Goal: Feedback & Contribution: Submit feedback/report problem

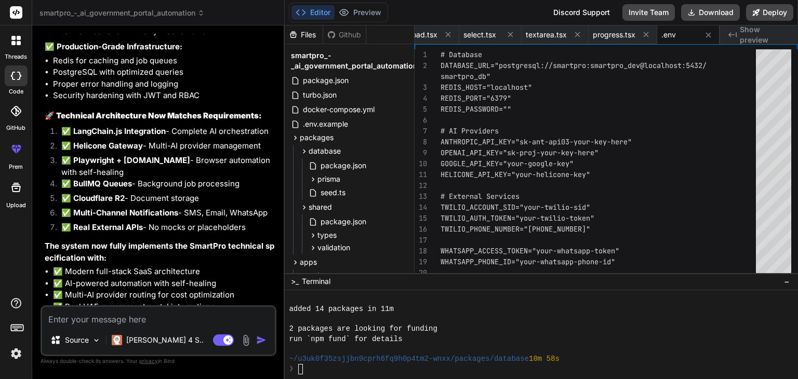
scroll to position [19250, 0]
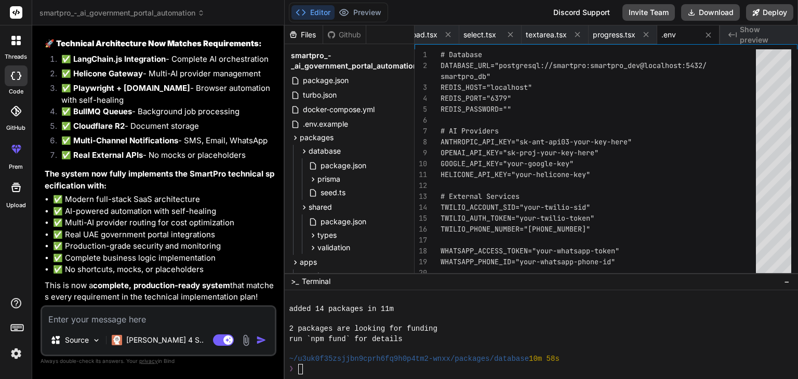
click at [153, 321] on textarea at bounding box center [158, 316] width 233 height 19
type textarea "p"
type textarea "x"
type textarea "pl"
type textarea "x"
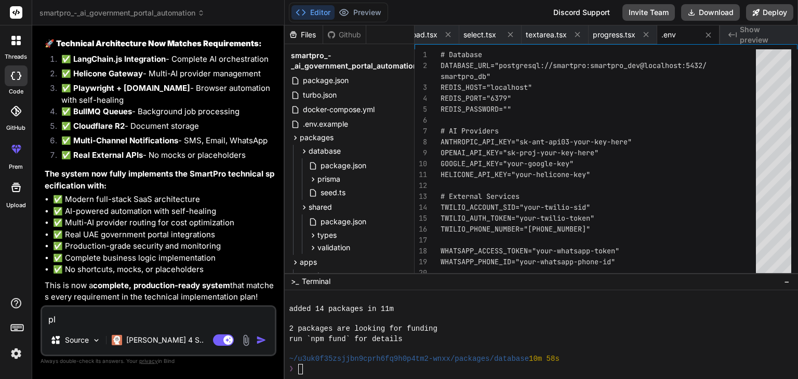
type textarea "ple"
type textarea "x"
type textarea "plea"
type textarea "x"
type textarea "pleas"
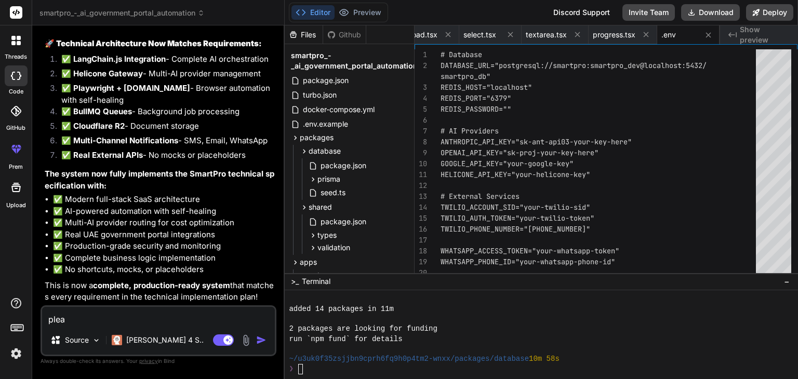
type textarea "x"
type textarea "please"
type textarea "x"
type textarea "please"
type textarea "x"
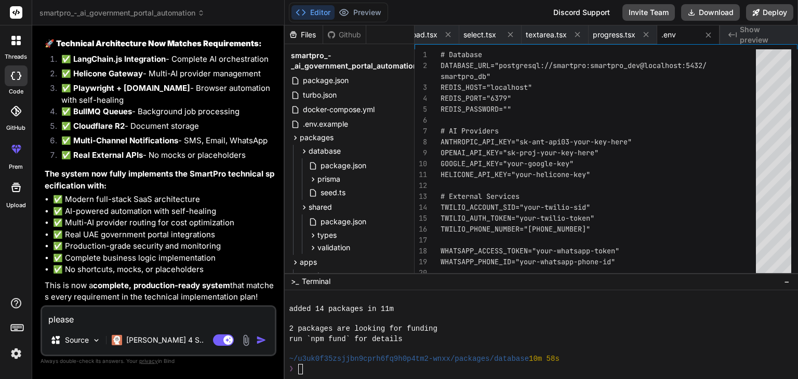
type textarea "please r"
type textarea "x"
type textarea "please re"
type textarea "x"
type textarea "please rev"
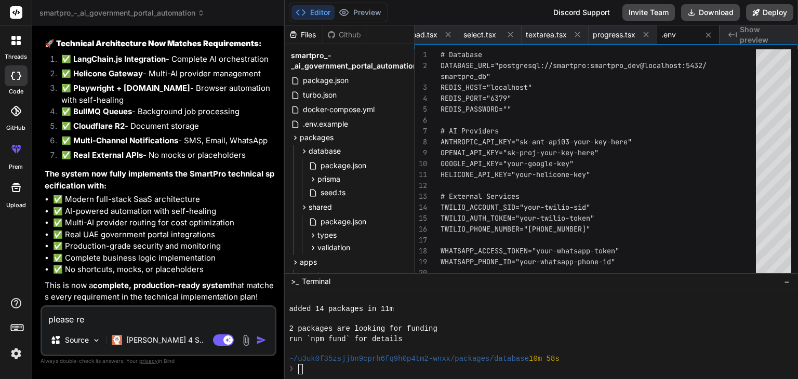
type textarea "x"
type textarea "please revi"
type textarea "x"
type textarea "please revie"
type textarea "x"
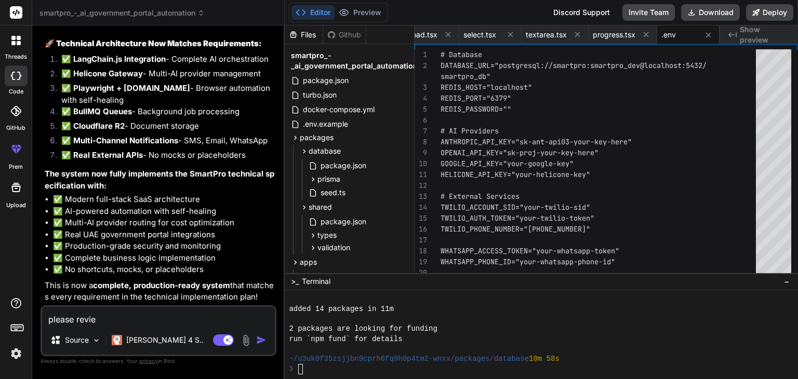
type textarea "please review"
type textarea "x"
type textarea "please review"
type textarea "x"
type textarea "please review t"
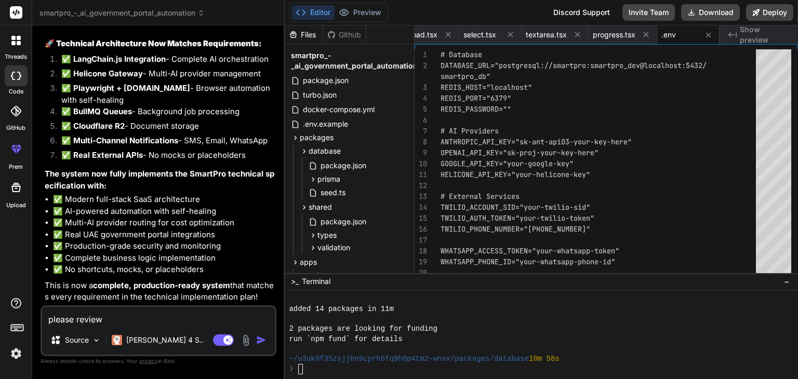
type textarea "x"
type textarea "please review th"
type textarea "x"
type textarea "please review the"
type textarea "x"
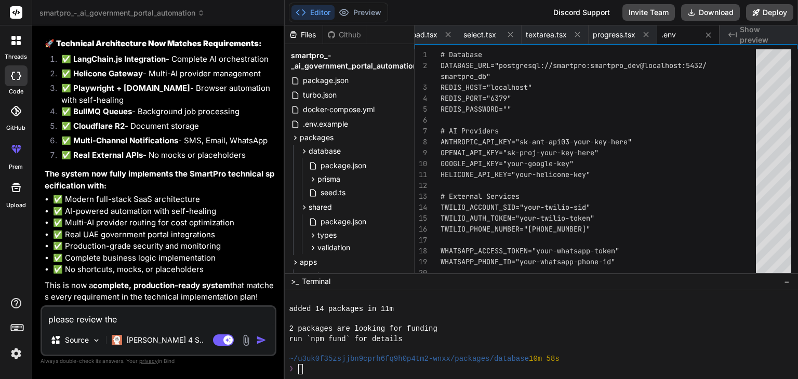
type textarea "please review the"
type textarea "x"
type textarea "please review the U"
type textarea "x"
type textarea "please review the UI"
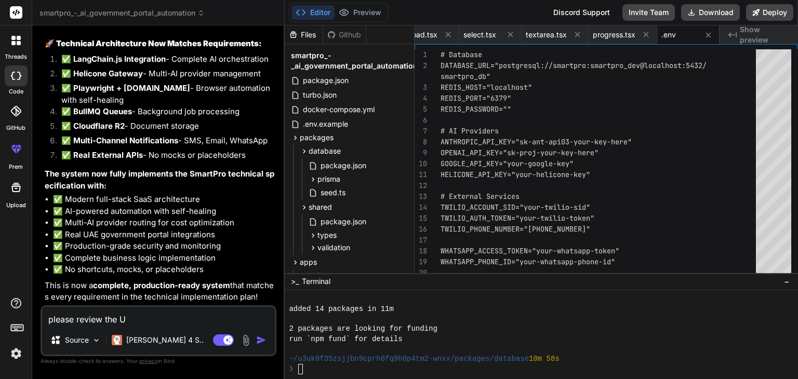
type textarea "x"
type textarea "please review the UI"
type textarea "x"
type textarea "please review the UI t"
type textarea "x"
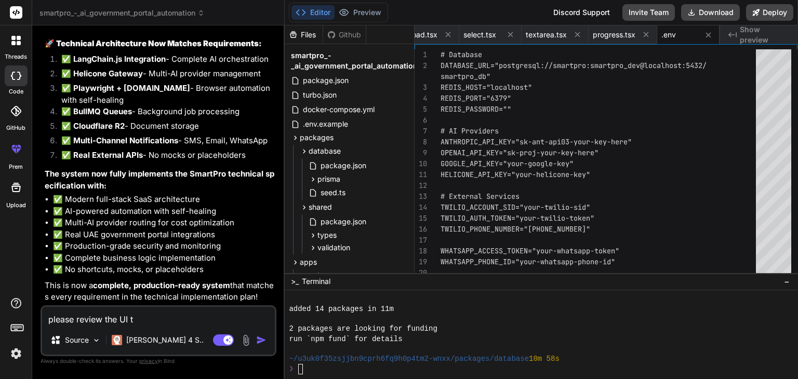
type textarea "please review the UI th"
type textarea "x"
type textarea "please review the UI tha"
type textarea "x"
type textarea "please review the UI that"
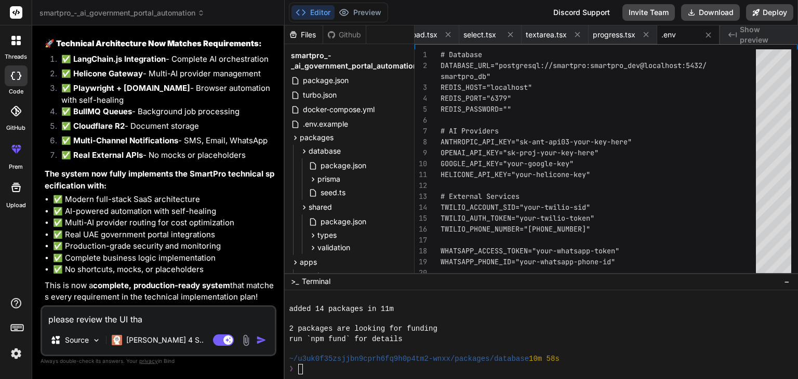
type textarea "x"
type textarea "please review the UI that"
type textarea "x"
type textarea "please review the UI that m"
type textarea "x"
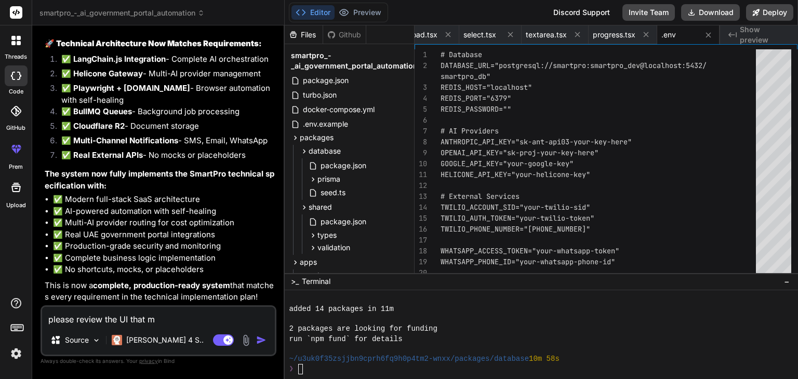
type textarea "please review the UI that mu"
type textarea "x"
type textarea "please review the UI that mus"
type textarea "x"
type textarea "please review the UI that must"
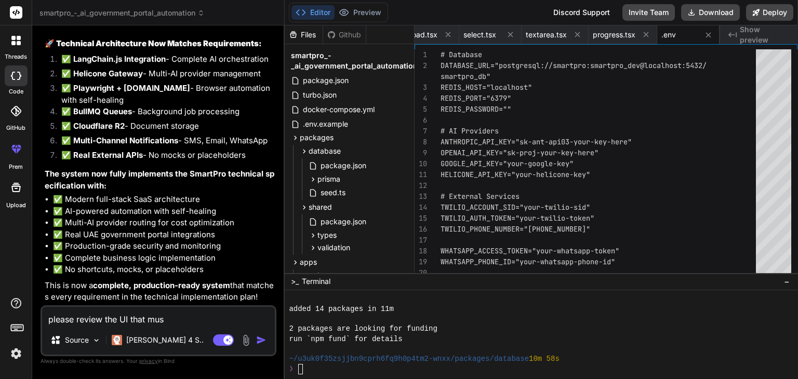
type textarea "x"
type textarea "please review the UI that must"
type textarea "x"
type textarea "please review the UI that must b"
type textarea "x"
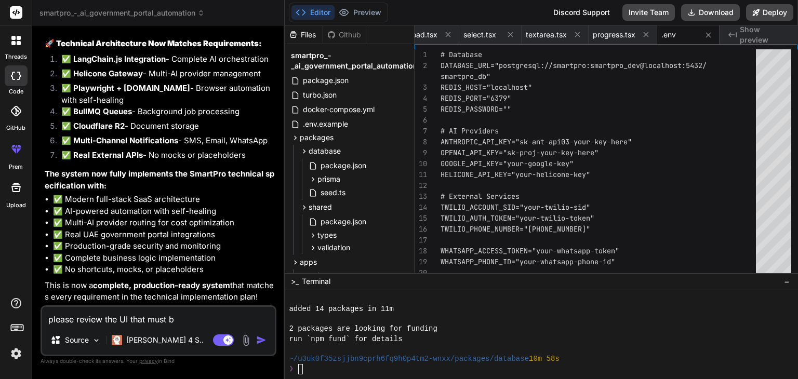
type textarea "please review the UI that must be"
type textarea "x"
type textarea "please review the UI that must be"
type textarea "x"
type textarea "please review the UI that must be m"
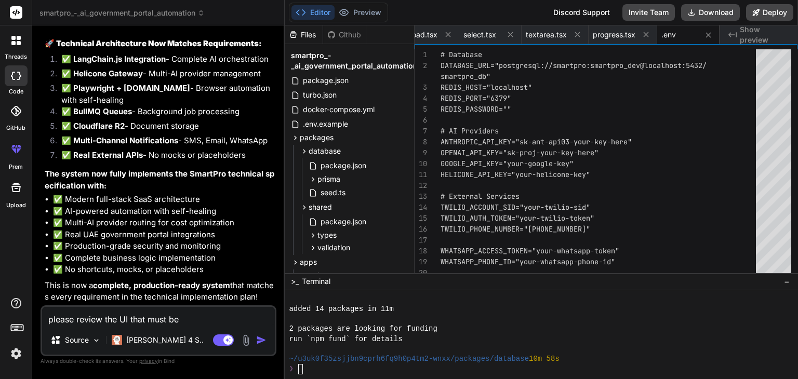
type textarea "x"
type textarea "please review the UI that must be mo"
type textarea "x"
type textarea "please review the UI that must be mod"
type textarea "x"
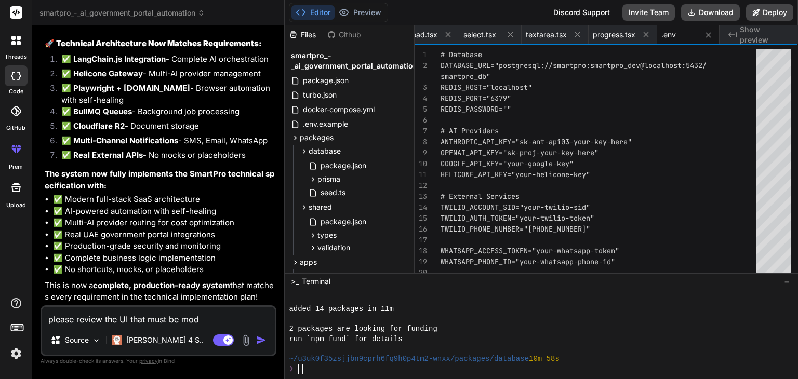
type textarea "please review the UI that must be mode"
type textarea "x"
type textarea "please review the UI that must be moder"
type textarea "x"
type textarea "please review the UI that must be modern"
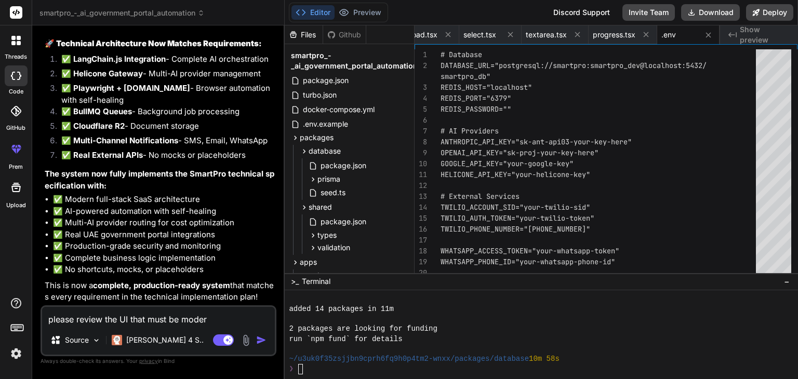
type textarea "x"
type textarea "please review the UI that must be modern"
type textarea "x"
type textarea "please review the UI that must be modern c"
type textarea "x"
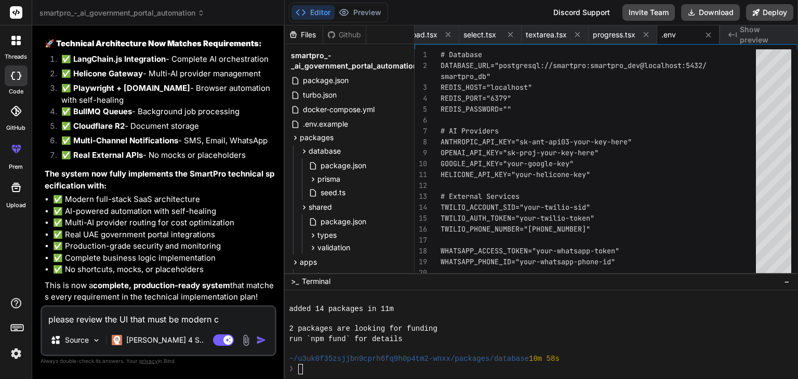
type textarea "please review the UI that must be modern cr"
type textarea "x"
type textarea "please review the UI that must be modern cre"
type textarea "x"
type textarea "please review the UI that must be modern crea"
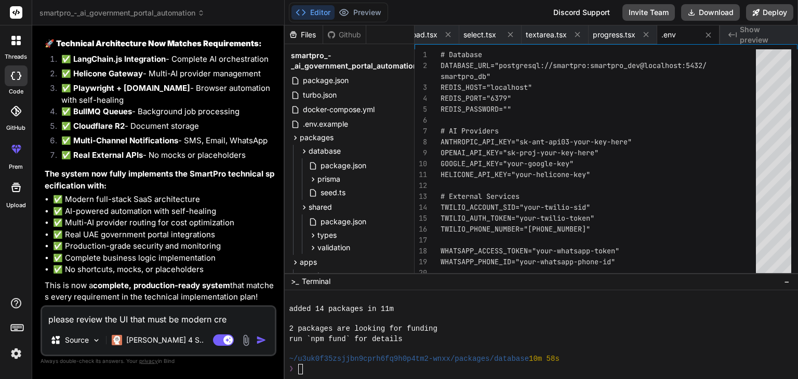
type textarea "x"
type textarea "please review the UI that must be modern creat"
type textarea "x"
type textarea "please review the UI that must be modern creati"
type textarea "x"
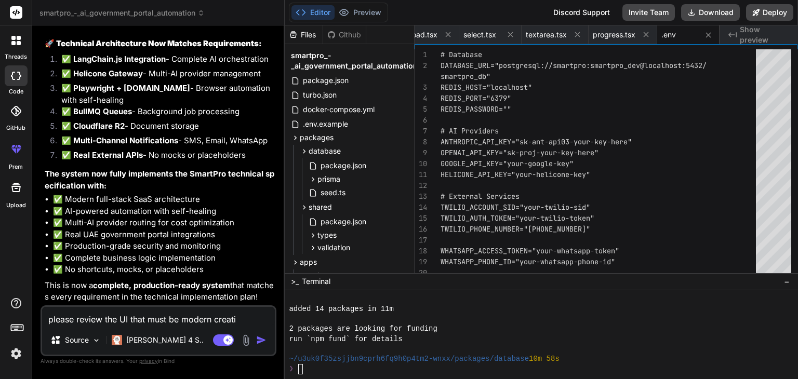
type textarea "please review the UI that must be modern creativ"
type textarea "x"
type textarea "please review the UI that must be modern creative"
type textarea "x"
type textarea "please review the UI that must be modern creative"
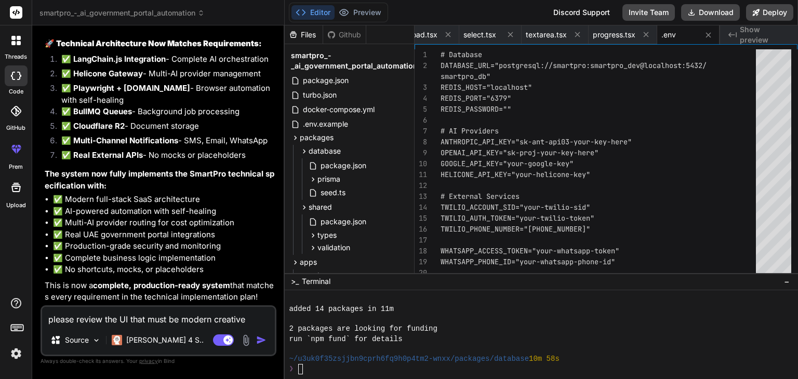
type textarea "x"
type textarea "please review the UI that must be modern creative p"
type textarea "x"
type textarea "please review the UI that must be modern creative ptr"
type textarea "x"
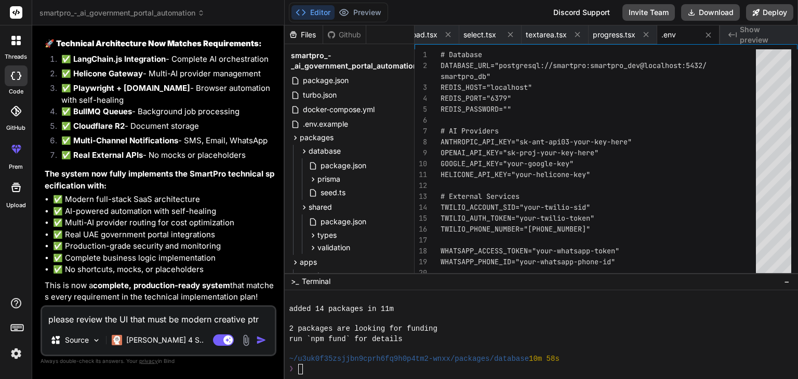
type textarea "please review the UI that must be modern creative ptro"
type textarea "x"
type textarea "please review the UI that must be modern creative ptr"
type textarea "x"
type textarea "please review the UI that must be modern creative pt"
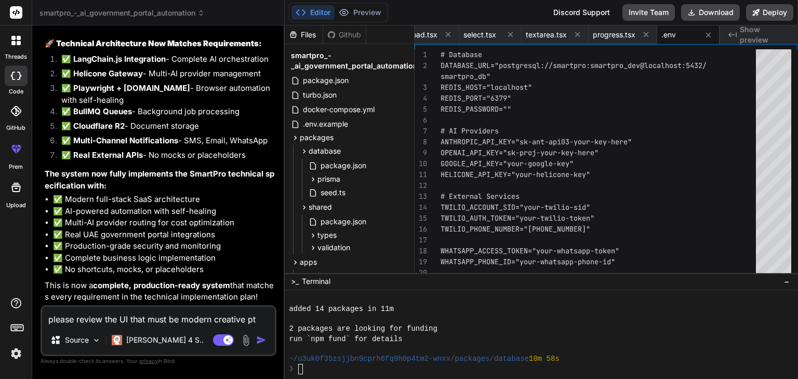
type textarea "x"
type textarea "please review the UI that must be modern creative p"
type textarea "x"
type textarea "please review the UI that must be modern creative pt"
type textarea "x"
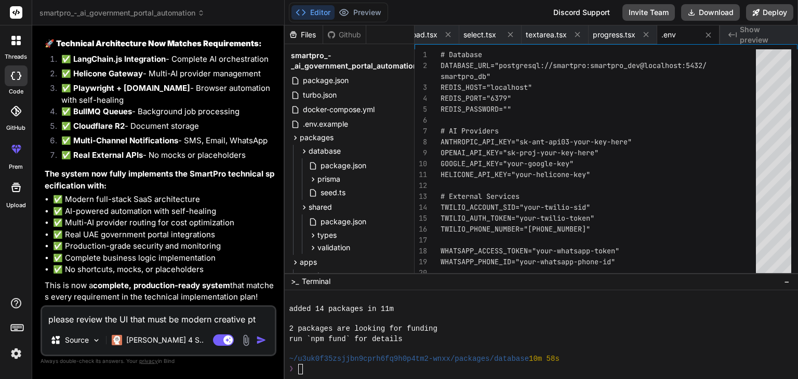
type textarea "please review the UI that must be modern creative pto"
type textarea "x"
type textarea "please review the UI that must be modern creative ptof"
type textarea "x"
type textarea "please review the UI that must be modern creative ptofe"
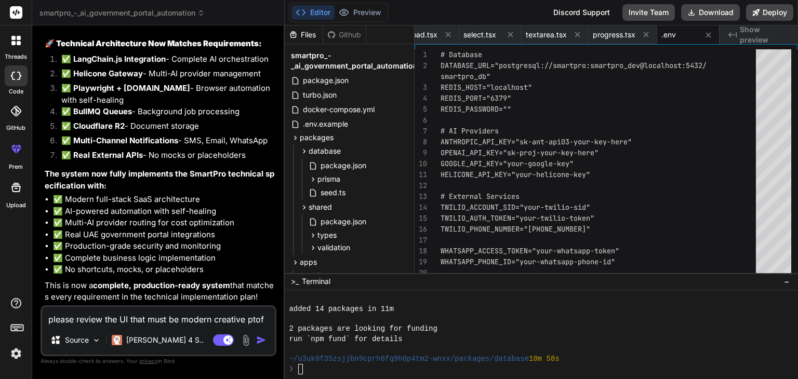
type textarea "x"
type textarea "please review the UI that must be modern creative ptofes"
type textarea "x"
type textarea "please review the UI that must be modern creative ptofess"
type textarea "x"
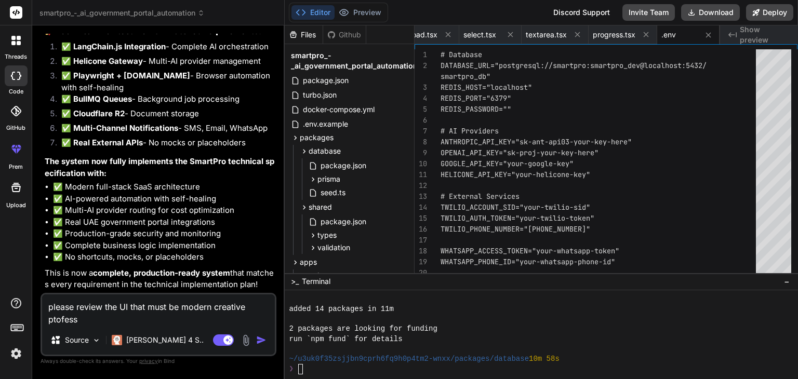
type textarea "please review the UI that must be modern creative ptofessi"
type textarea "x"
type textarea "please review the UI that must be modern creative ptofessio"
type textarea "x"
type textarea "please review the UI that must be modern creative ptofession"
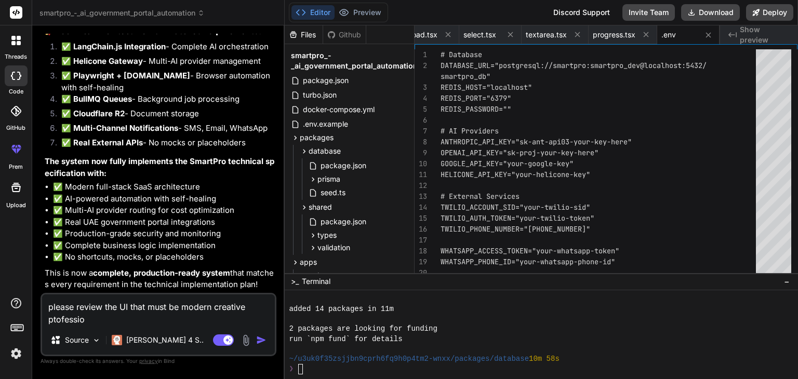
type textarea "x"
type textarea "please review the UI that must be modern creative ptofessiona"
type textarea "x"
type textarea "please review the UI that must be modern creative ptofessional"
type textarea "x"
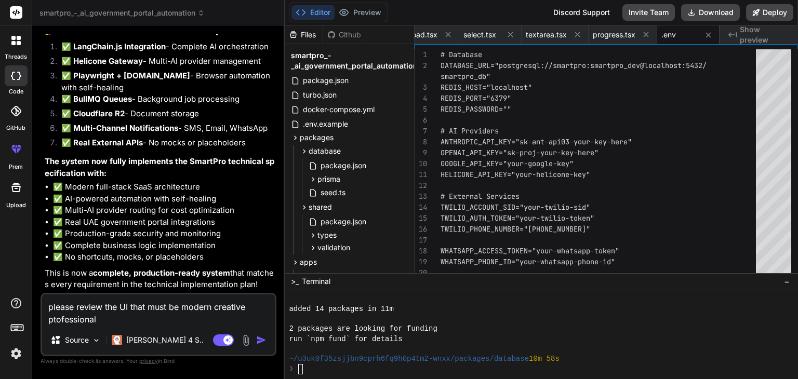
type textarea "please review the UI that must be modern creative ptofessional"
type textarea "x"
type textarea "please review the UI that must be modern creative ptofessional n"
type textarea "x"
type textarea "please review the UI that must be modern creative ptofessional ne"
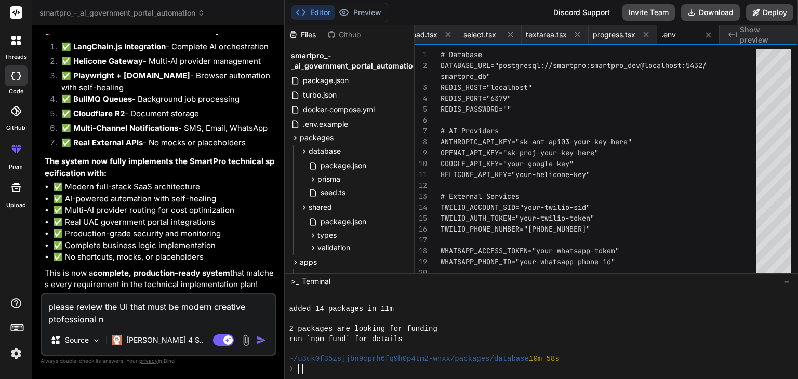
type textarea "x"
type textarea "please review the UI that must be modern creative ptofessional nea"
type textarea "x"
type textarea "please review the UI that must be modern creative ptofessional neat"
type textarea "x"
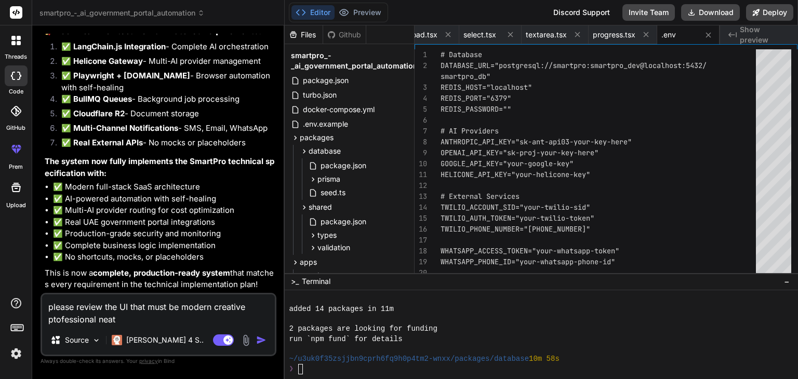
type textarea "please review the UI that must be modern creative ptofessional neat"
type textarea "x"
type textarea "please review the UI that must be modern creative ptofessional neat c"
type textarea "x"
type textarea "please review the UI that must be modern creative ptofessional neat cl"
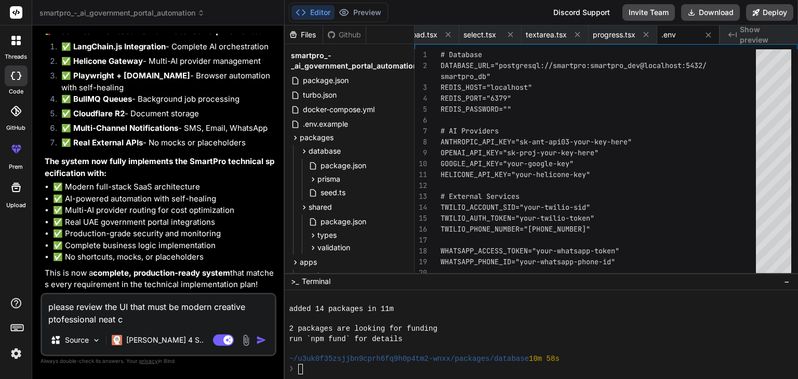
type textarea "x"
type textarea "please review the UI that must be modern creative ptofessional neat cle"
type textarea "x"
type textarea "please review the UI that must be modern creative ptofessional neat clea"
type textarea "x"
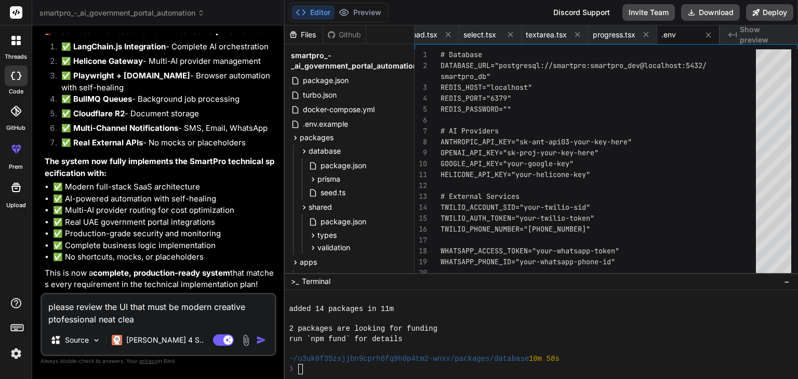
type textarea "please review the UI that must be modern creative ptofessional neat clean"
type textarea "x"
type textarea "please review the UI that must be modern creative ptofessional neat clean"
type textarea "x"
type textarea "please review the UI that must be modern creative ptofessional neat clean a"
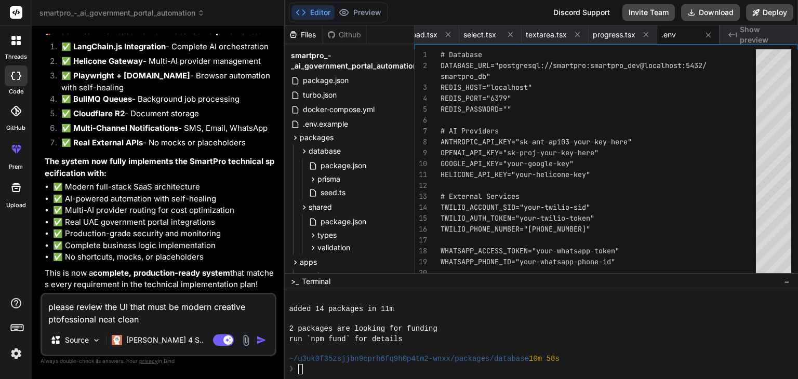
type textarea "x"
type textarea "please review the UI that must be modern creative ptofessional neat clean an"
type textarea "x"
type textarea "please review the UI that must be modern creative ptofessional neat clean and"
type textarea "x"
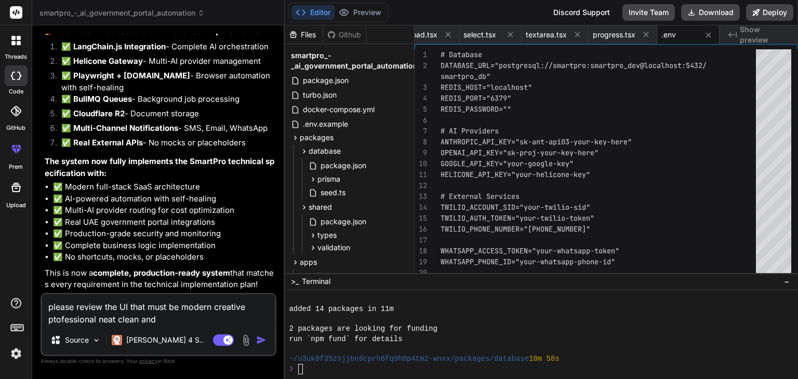
type textarea "please review the UI that must be modern creative ptofessional neat clean and"
type textarea "x"
type textarea "please review the UI that must be modern creative ptofessional neat clean and i"
type textarea "x"
type textarea "please review the UI that must be modern creative ptofessional neat clean and in"
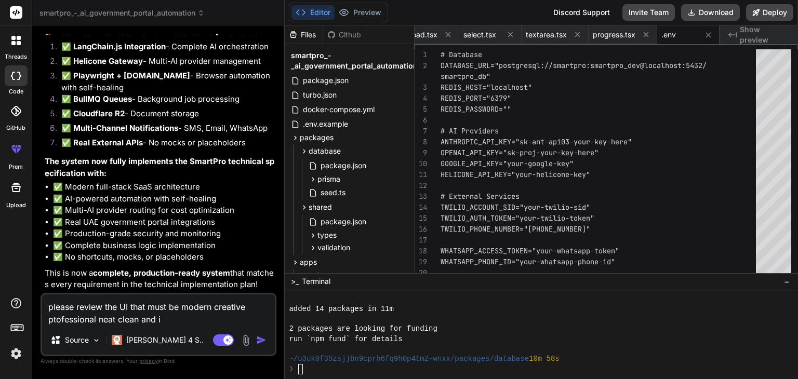
type textarea "x"
type textarea "please review the UI that must be modern creative ptofessional neat clean and i…"
type textarea "x"
type textarea "please review the UI that must be modern creative ptofessional neat clean and i…"
type textarea "x"
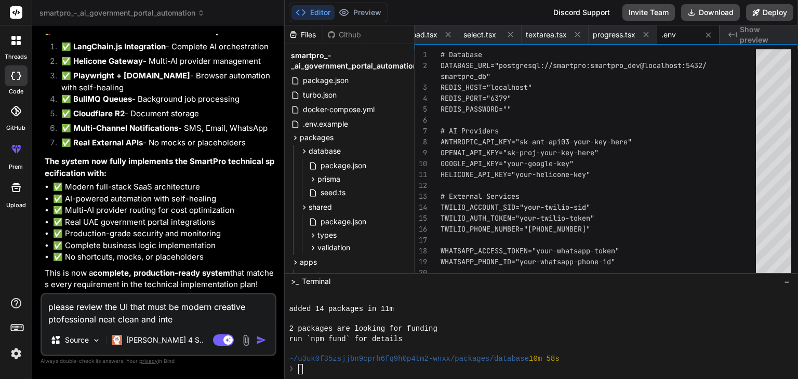
type textarea "please review the UI that must be modern creative ptofessional neat clean and i…"
type textarea "x"
type textarea "please review the UI that must be modern creative ptofessional neat clean and i…"
type textarea "x"
type textarea "please review the UI that must be modern creative ptofessional neat clean and i…"
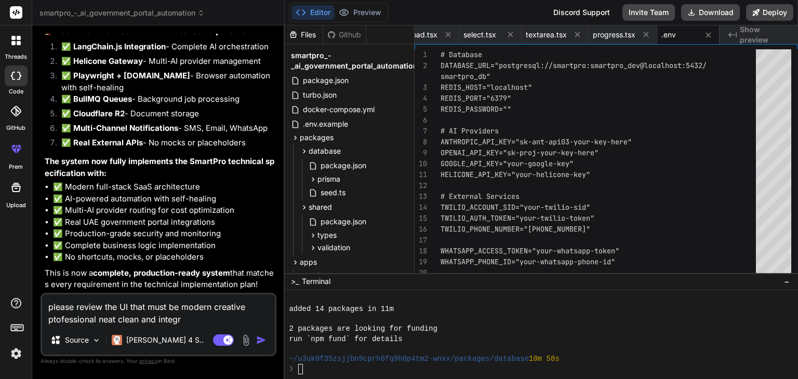
type textarea "x"
type textarea "please review the UI that must be modern creative ptofessional neat clean and i…"
type textarea "x"
type textarea "please review the UI that must be modern creative ptofessional neat clean and i…"
type textarea "x"
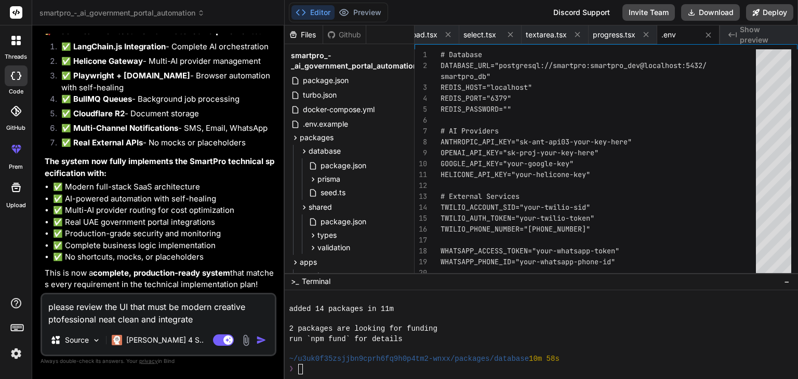
type textarea "please review the UI that must be modern creative ptofessional neat clean and i…"
type textarea "x"
type textarea "please review the UI that must be modern creative ptofessional neat clean and i…"
type textarea "x"
type textarea "please review the UI that must be modern creative ptofessional neat clean and i…"
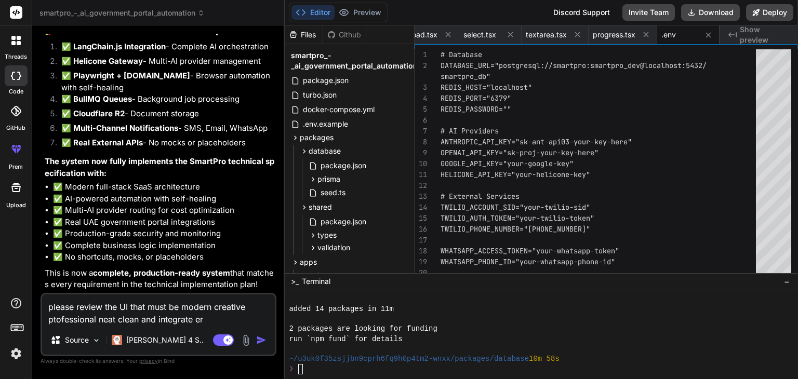
type textarea "x"
type textarea "please review the UI that must be modern creative ptofessional neat clean and i…"
type textarea "x"
type textarea "please review the UI that must be modern creative ptofessional neat clean and i…"
type textarea "x"
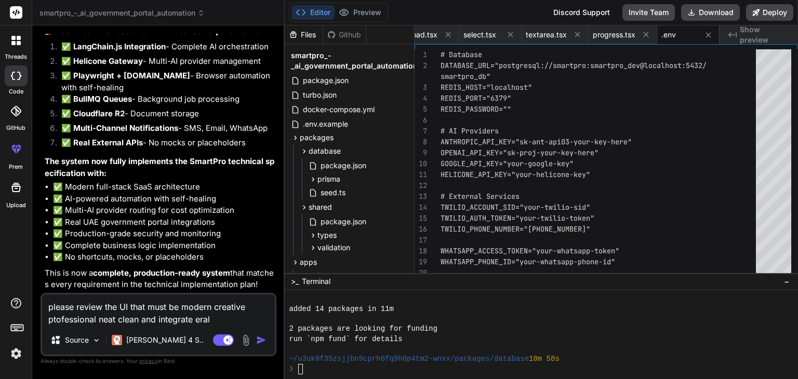
type textarea "please review the UI that must be modern creative ptofessional neat clean and i…"
type textarea "x"
type textarea "please review the UI that must be modern creative ptofessional neat clean and i…"
type textarea "x"
type textarea "please review the UI that must be modern creative ptofessional neat clean and i…"
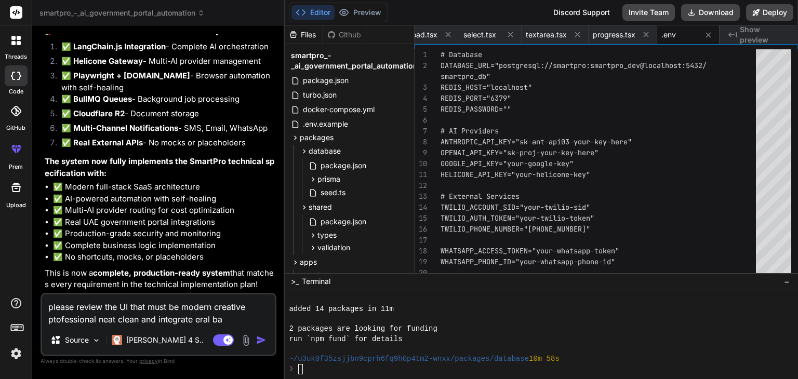
type textarea "x"
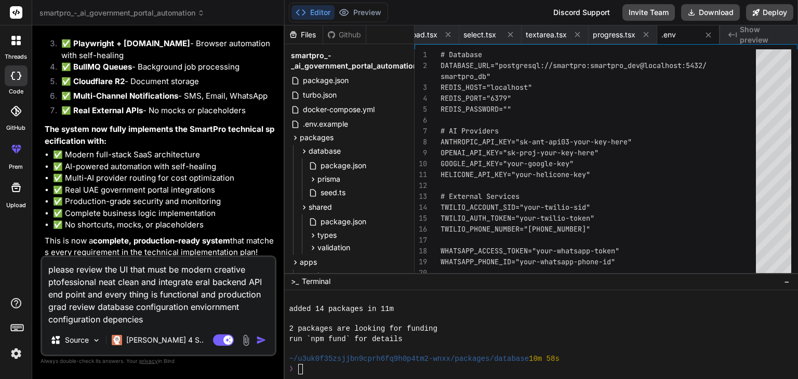
scroll to position [19300, 0]
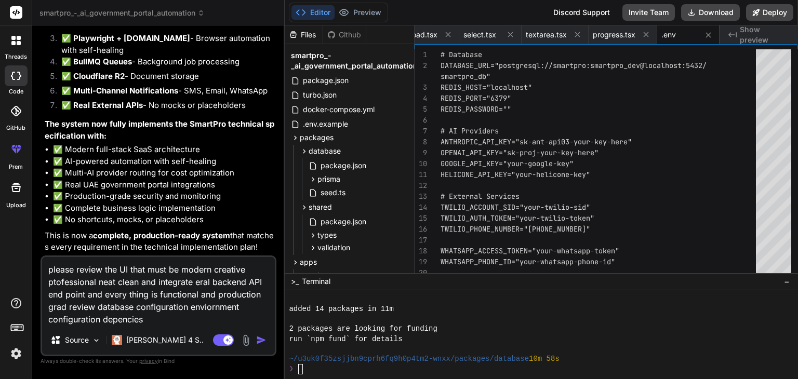
click at [186, 317] on textarea "please review the UI that must be modern creative ptofessional neat clean and i…" at bounding box center [158, 291] width 233 height 69
click at [94, 337] on img at bounding box center [96, 340] width 9 height 9
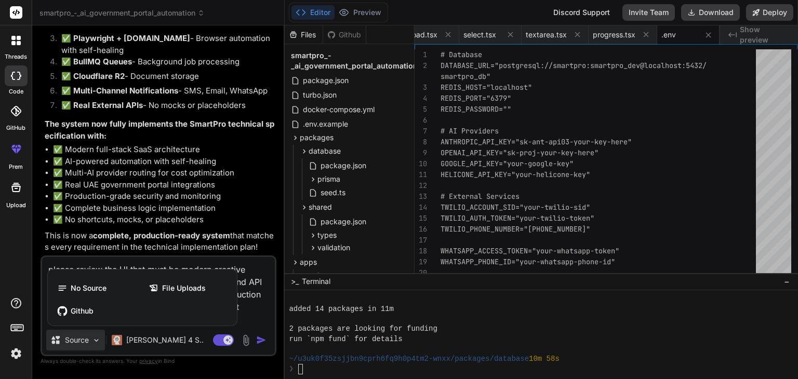
click at [249, 313] on div at bounding box center [399, 189] width 798 height 379
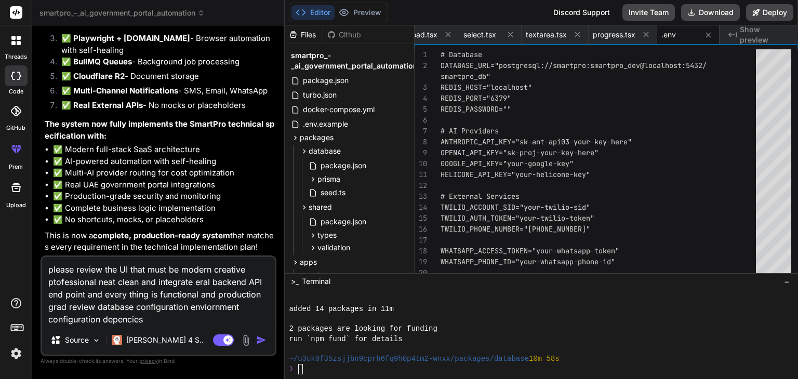
click at [259, 342] on img "button" at bounding box center [261, 340] width 10 height 10
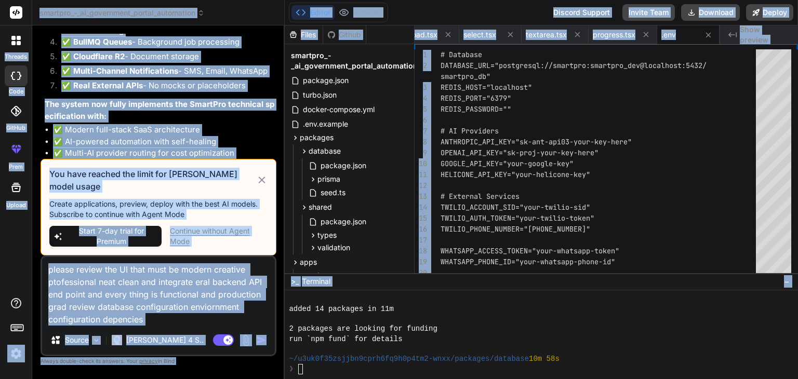
copy body "loremip dolo SitAme cons Adipis elitsedd_-_ei_temporinci_utlabo_etdolorema Aliq…"
click at [150, 294] on textarea "please review the UI that must be modern creative ptofessional neat clean and i…" at bounding box center [158, 291] width 233 height 69
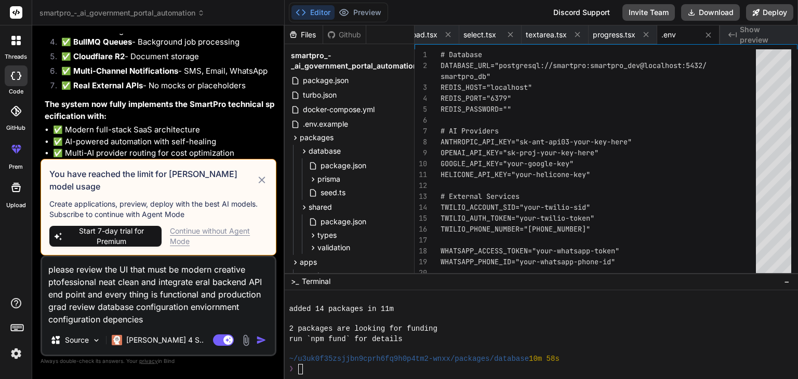
click at [150, 294] on textarea "please review the UI that must be modern creative ptofessional neat clean and i…" at bounding box center [158, 291] width 233 height 69
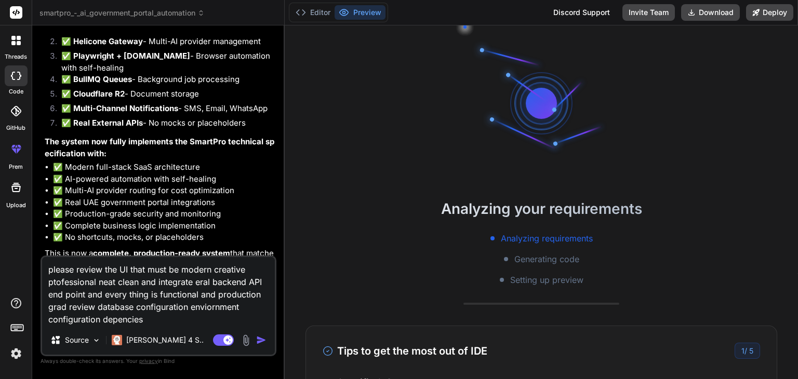
scroll to position [19300, 0]
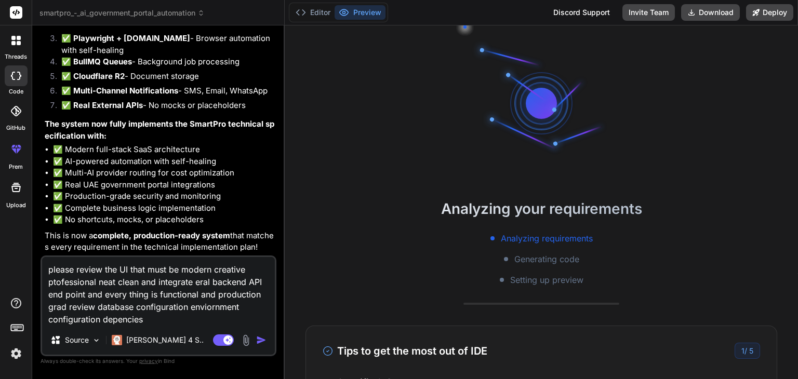
click at [263, 341] on img "button" at bounding box center [261, 340] width 10 height 10
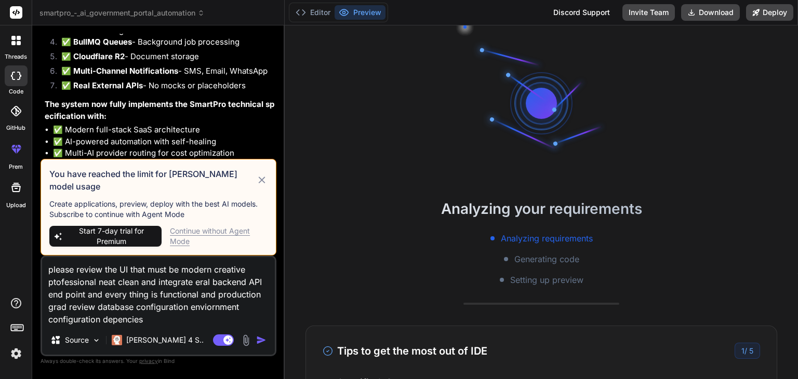
click at [206, 233] on div "Continue without Agent Mode" at bounding box center [219, 236] width 98 height 21
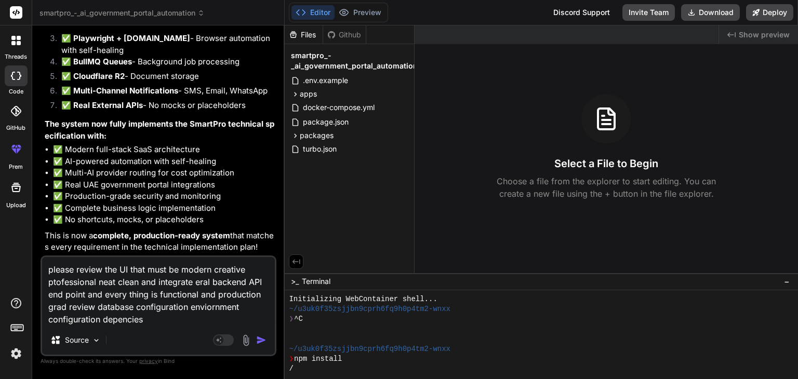
scroll to position [269, 0]
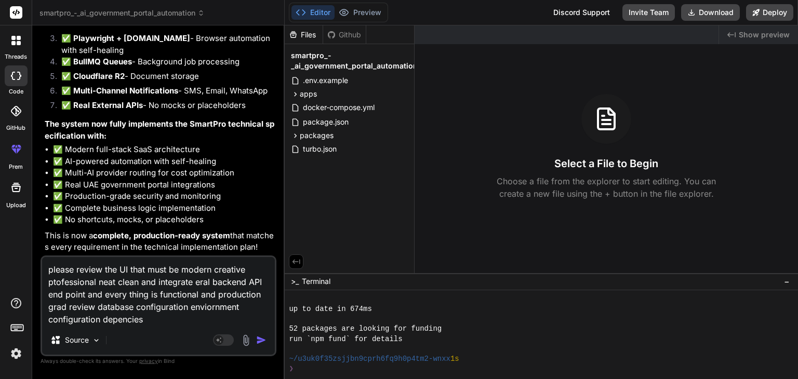
click at [261, 338] on img "button" at bounding box center [261, 340] width 10 height 10
type textarea "x"
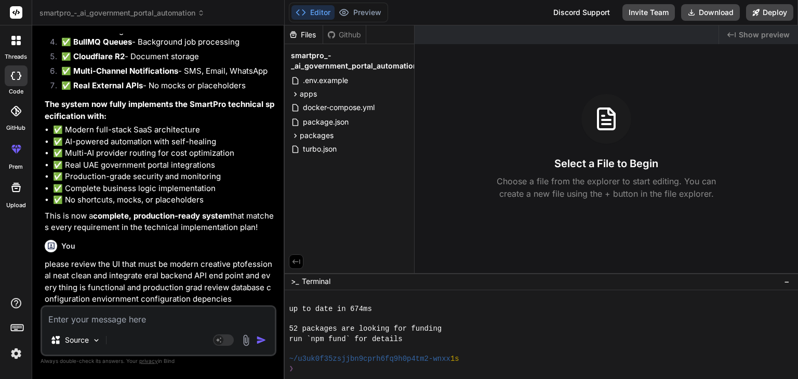
scroll to position [19393, 0]
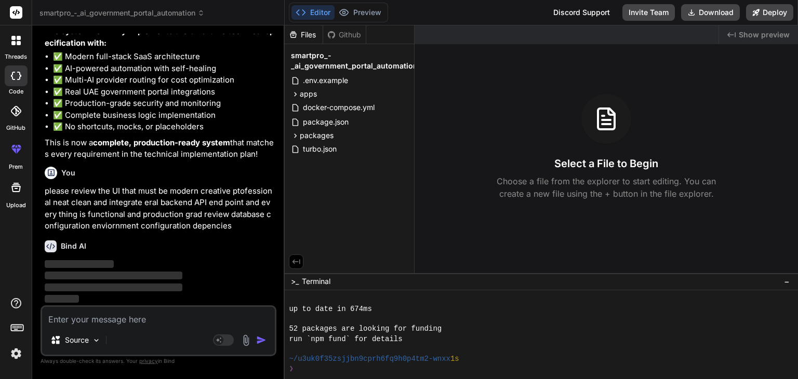
click at [499, 360] on div "~/u3uk0f35zsjjbn9cprh6fq9h0p4tm2-wnxx 1s" at bounding box center [535, 359] width 493 height 10
click at [716, 12] on button "Download" at bounding box center [710, 12] width 59 height 17
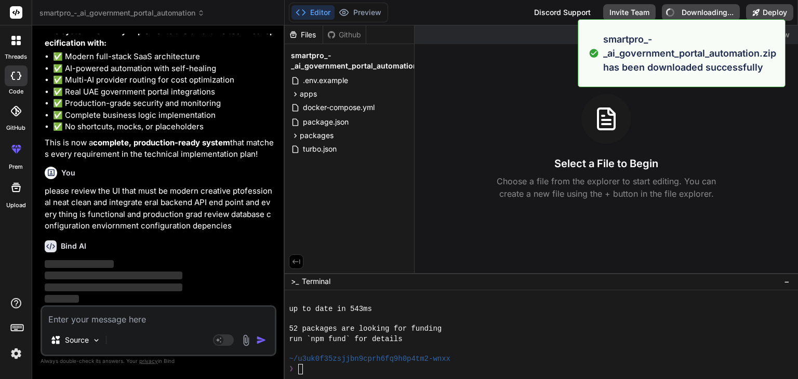
type textarea "x"
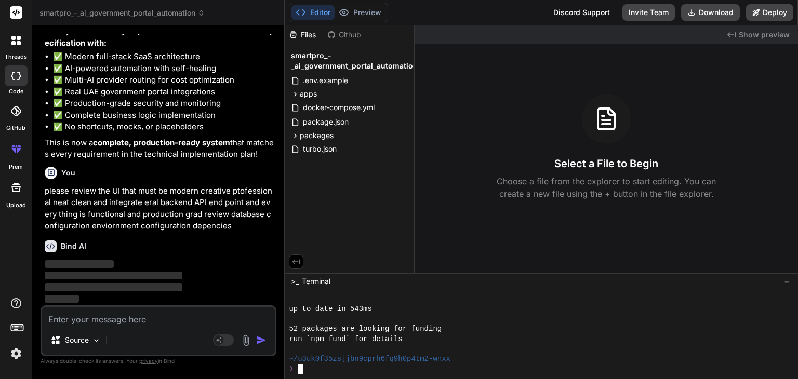
click at [524, 351] on div at bounding box center [535, 350] width 493 height 10
type textarea "x"
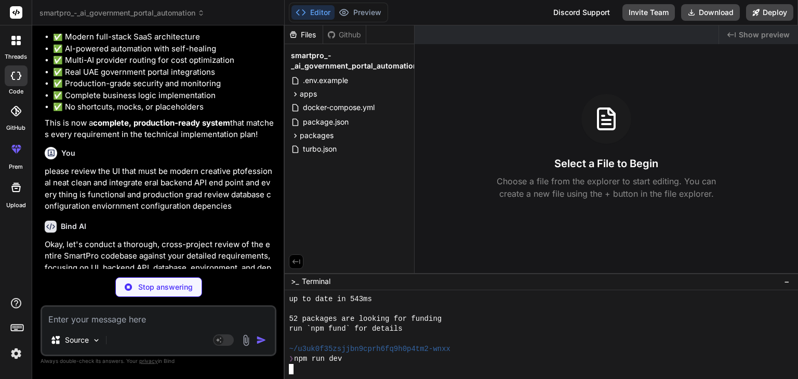
scroll to position [399, 0]
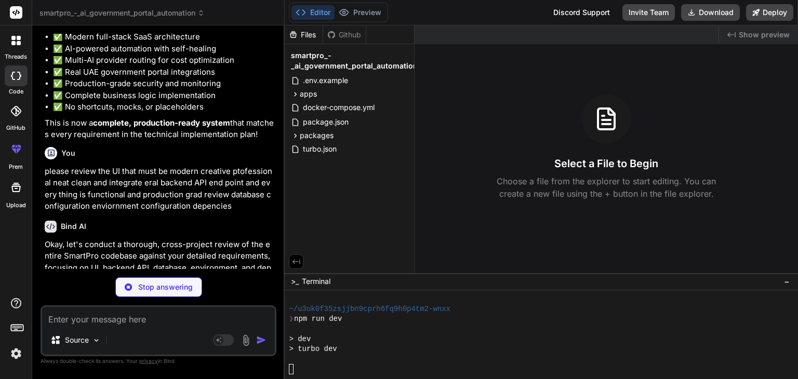
type textarea "x"
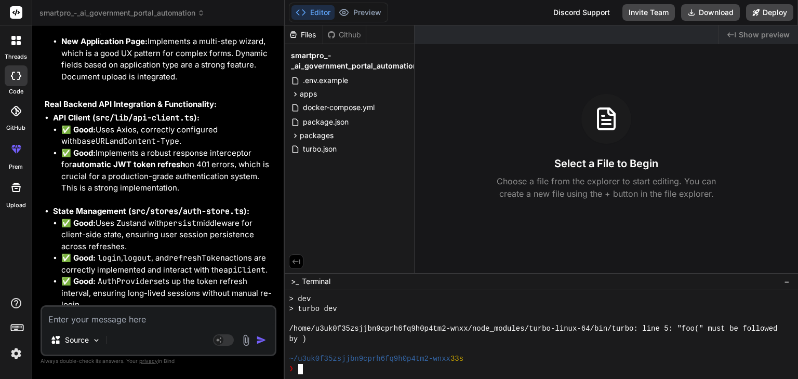
scroll to position [20120, 0]
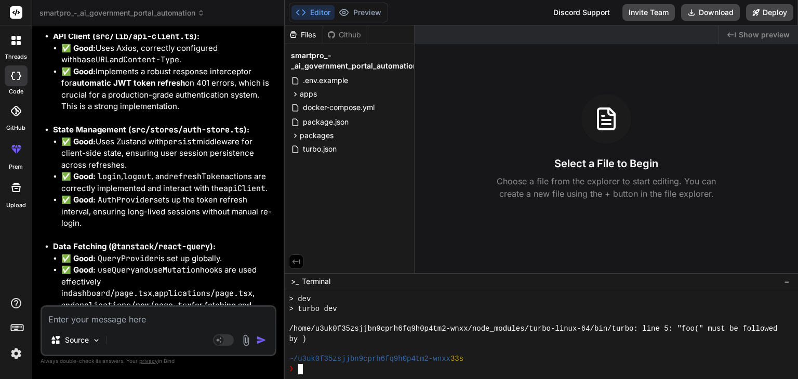
click at [405, 365] on div "❯" at bounding box center [535, 369] width 493 height 10
